Goal: Find specific page/section: Find specific page/section

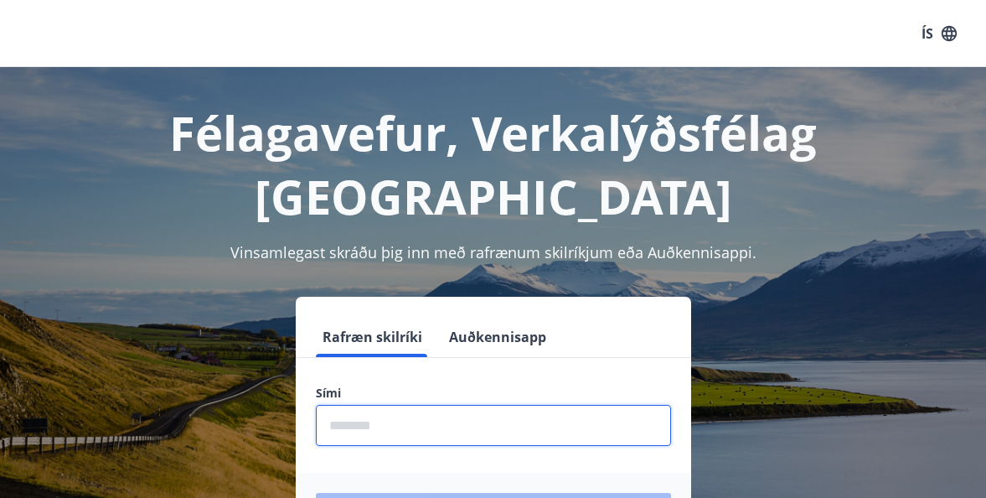
click at [405, 405] on input "phone" at bounding box center [493, 425] width 355 height 41
type input "********"
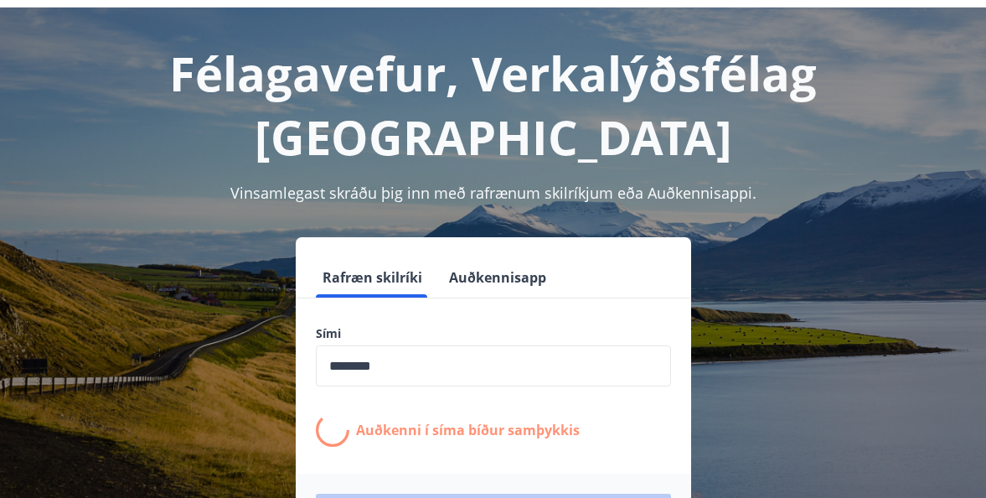
scroll to position [61, 0]
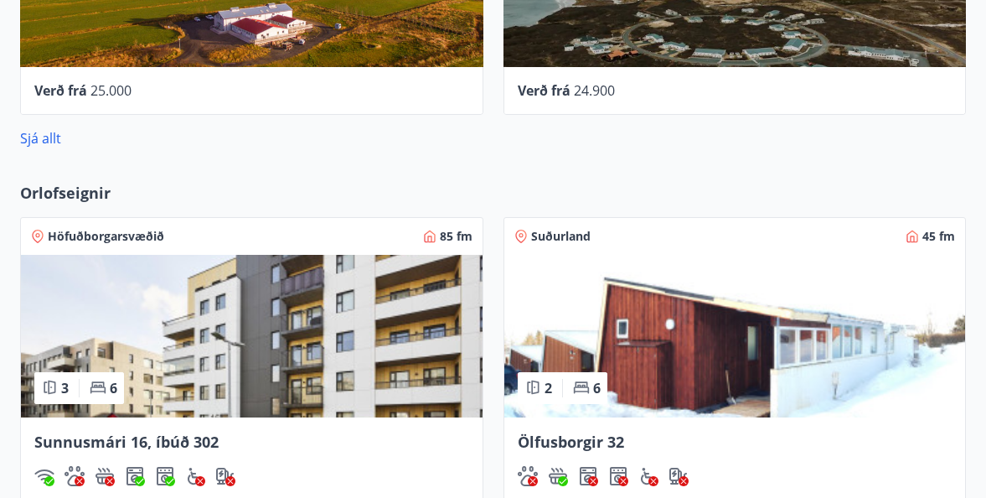
scroll to position [1237, 0]
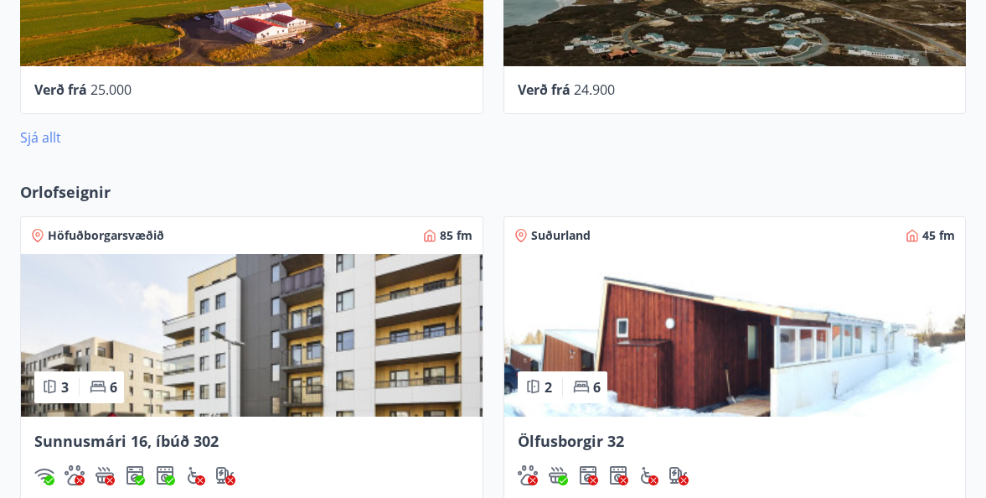
click at [39, 133] on link "Sjá allt" at bounding box center [40, 137] width 41 height 18
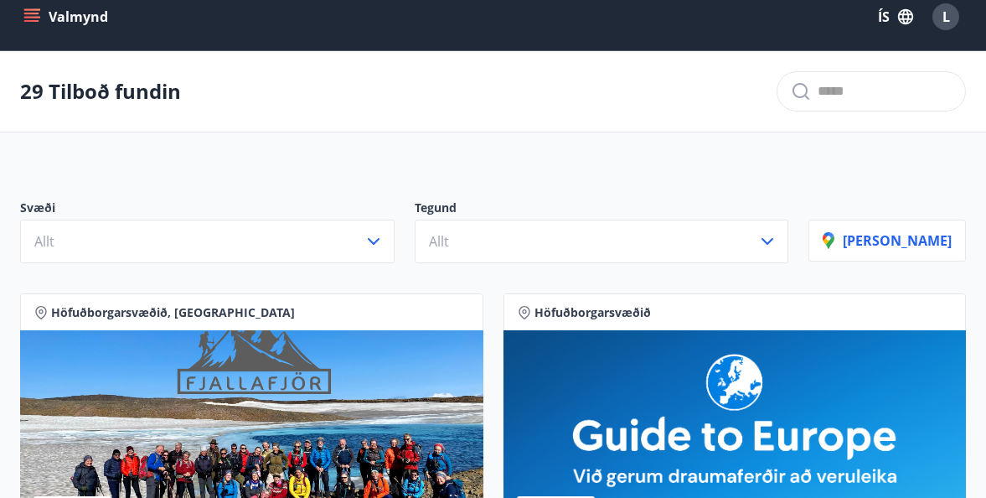
scroll to position [23, 0]
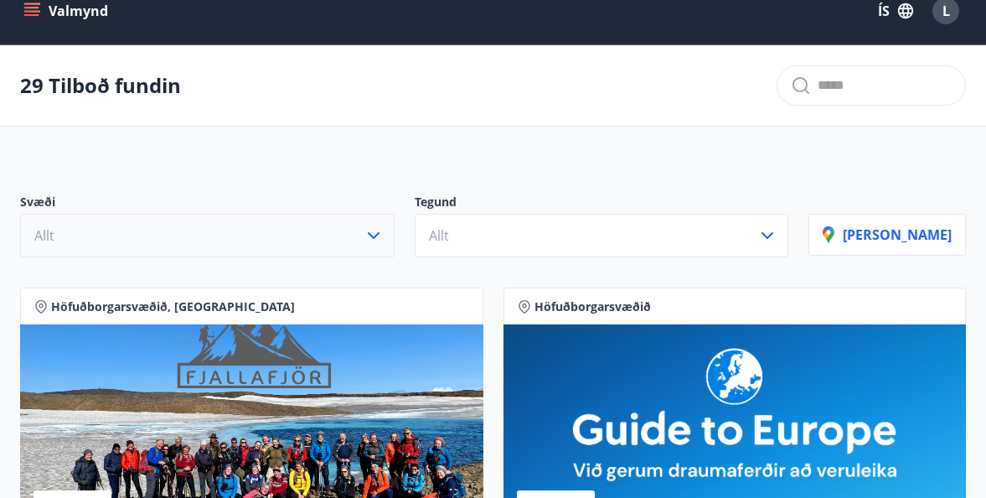
click at [329, 238] on button "Allt" at bounding box center [207, 236] width 374 height 44
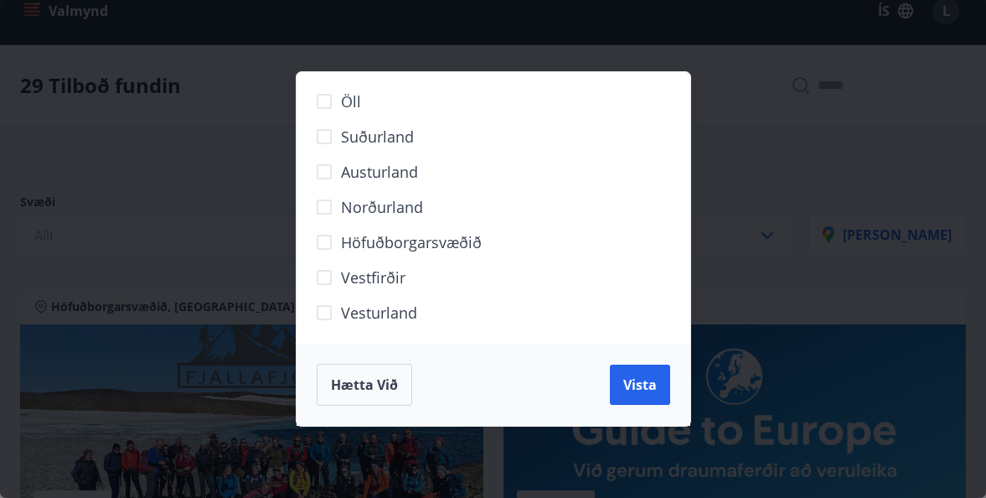
click at [369, 274] on span "Vestfirðir" at bounding box center [373, 277] width 65 height 22
click at [647, 386] on span "Vista" at bounding box center [640, 384] width 34 height 18
